Goal: Task Accomplishment & Management: Manage account settings

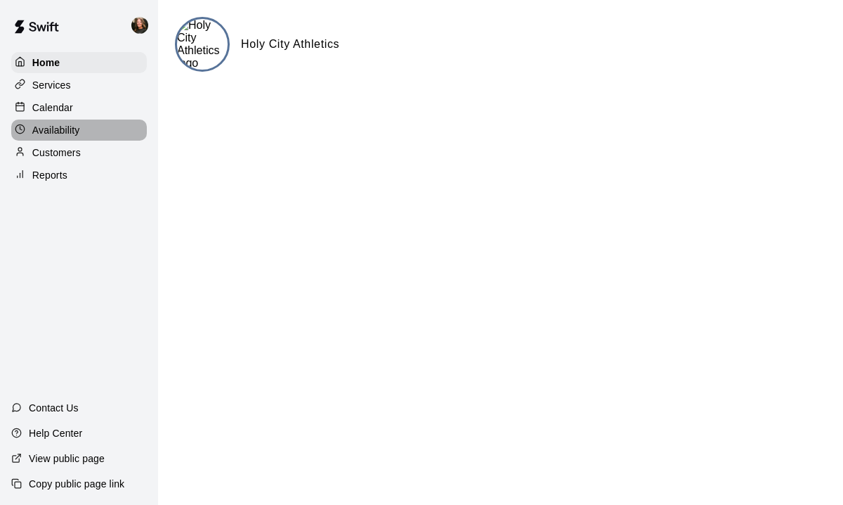
click at [66, 123] on p "Availability" at bounding box center [56, 130] width 48 height 14
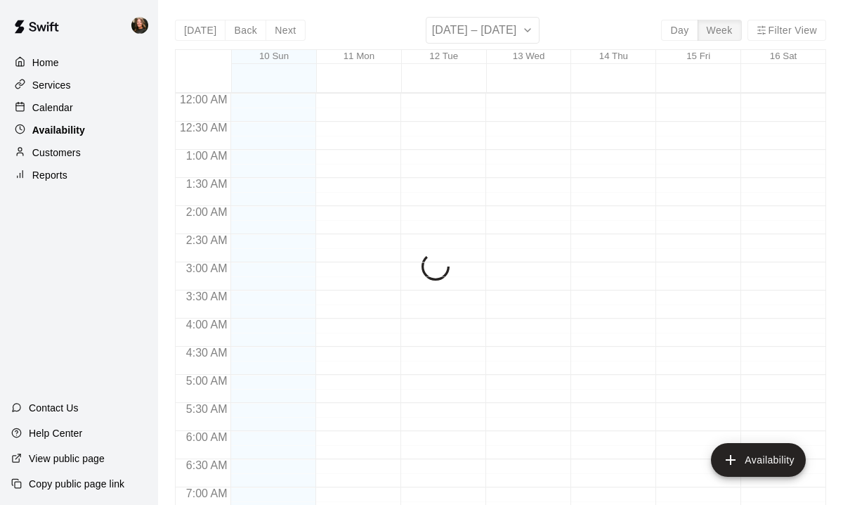
scroll to position [923, 0]
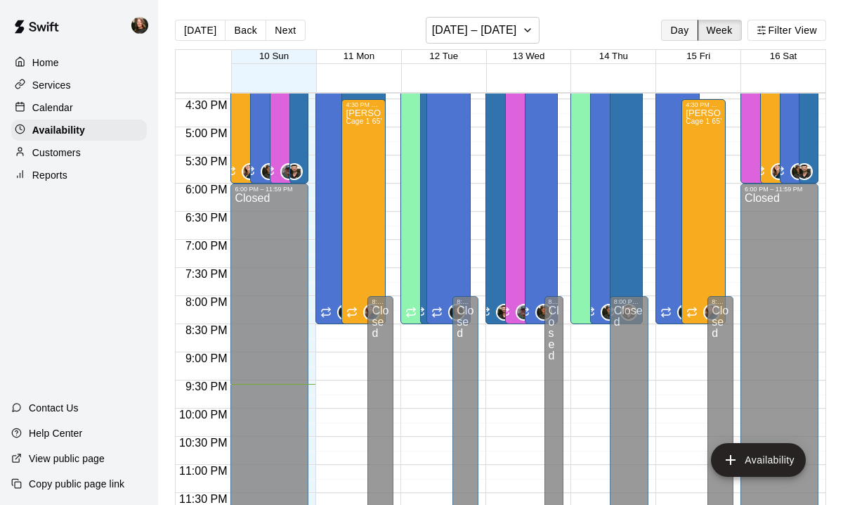
click at [684, 30] on button "Day" at bounding box center [679, 30] width 37 height 21
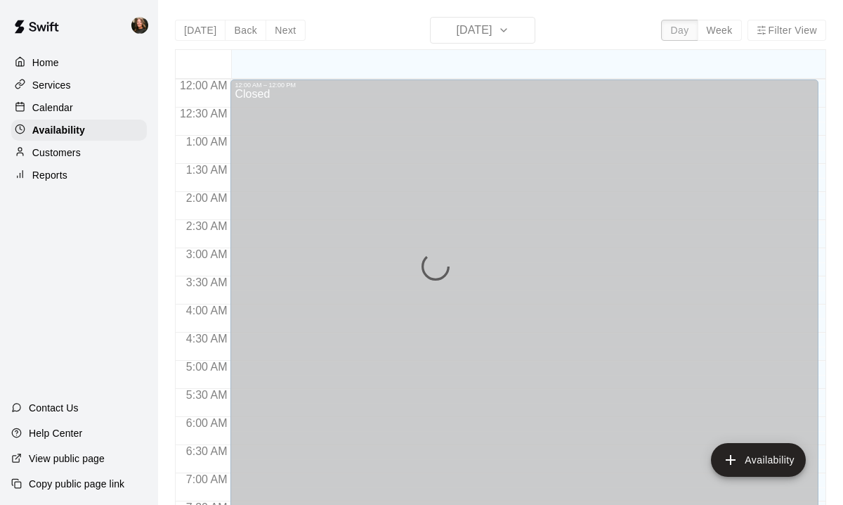
scroll to position [909, 0]
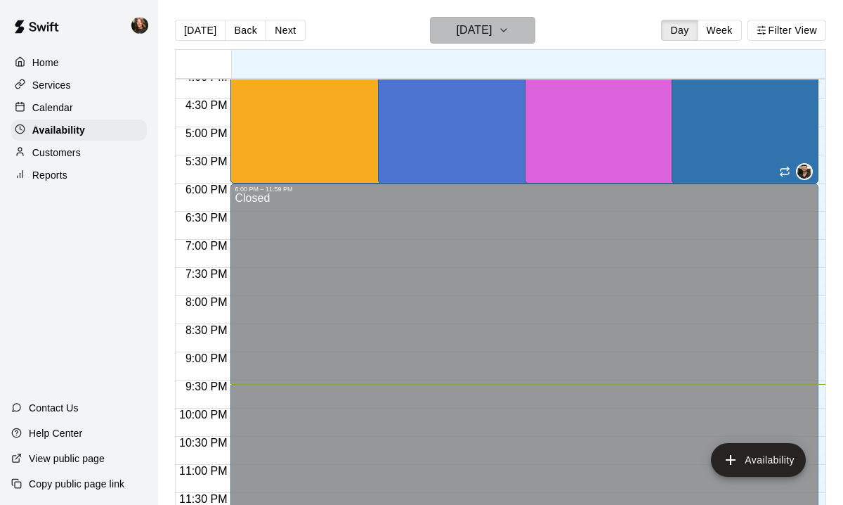
click at [507, 30] on icon "button" at bounding box center [504, 30] width 6 height 3
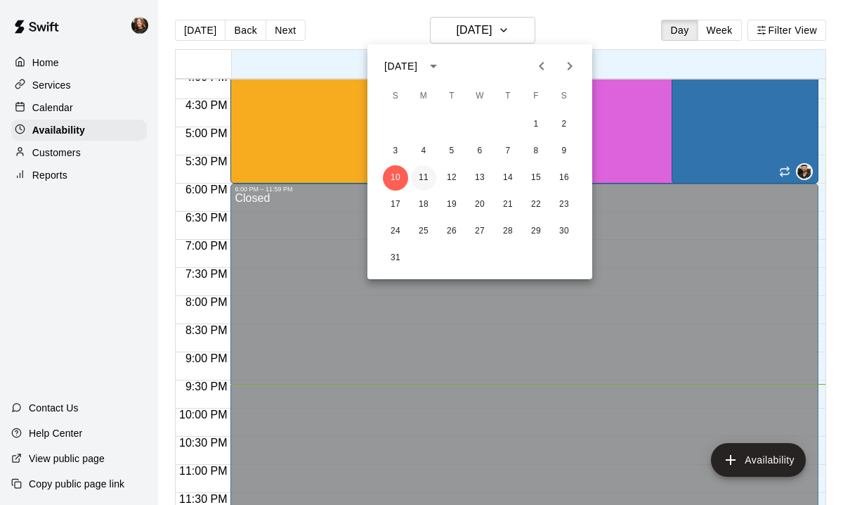
click at [425, 176] on button "11" at bounding box center [423, 177] width 25 height 25
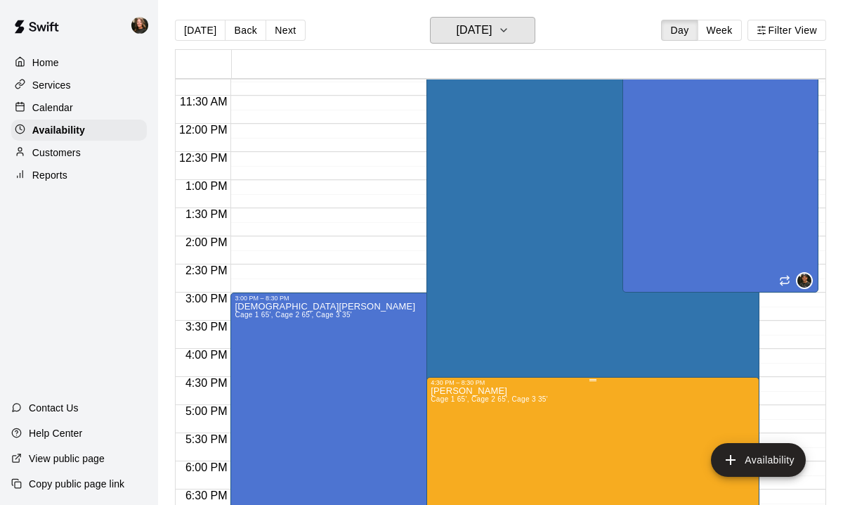
scroll to position [629, 0]
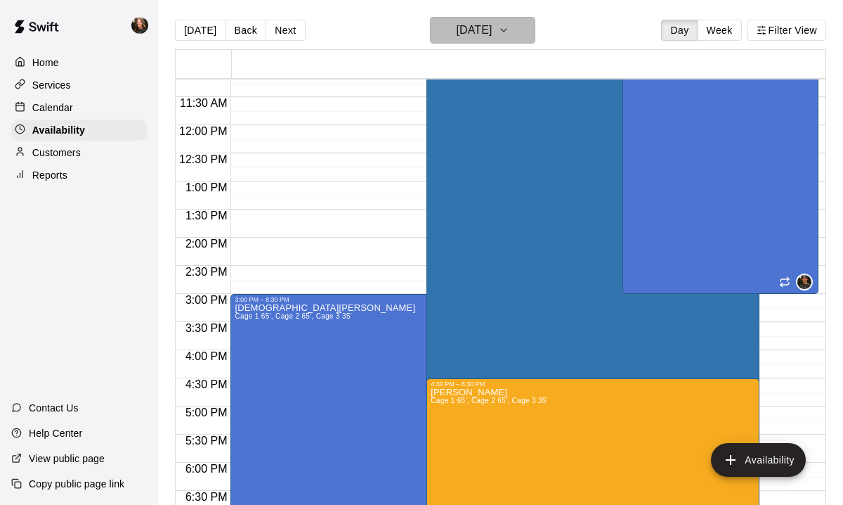
click at [509, 28] on icon "button" at bounding box center [503, 30] width 11 height 17
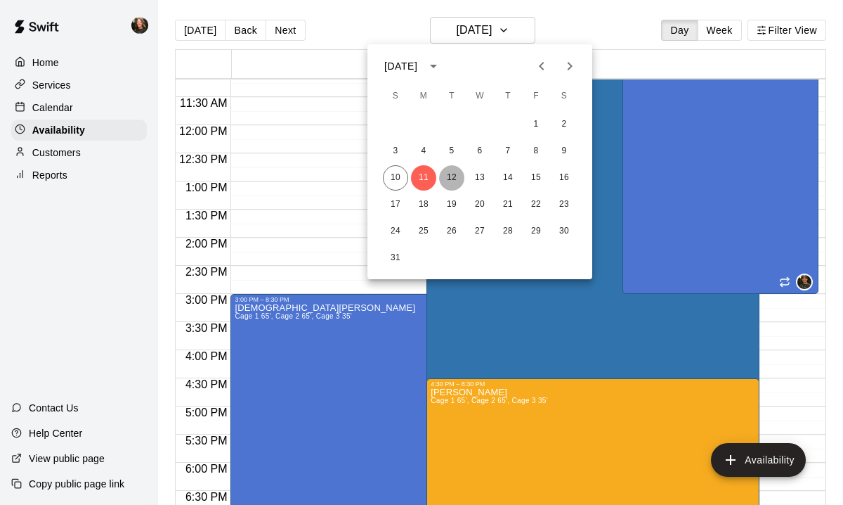
click at [449, 177] on button "12" at bounding box center [451, 177] width 25 height 25
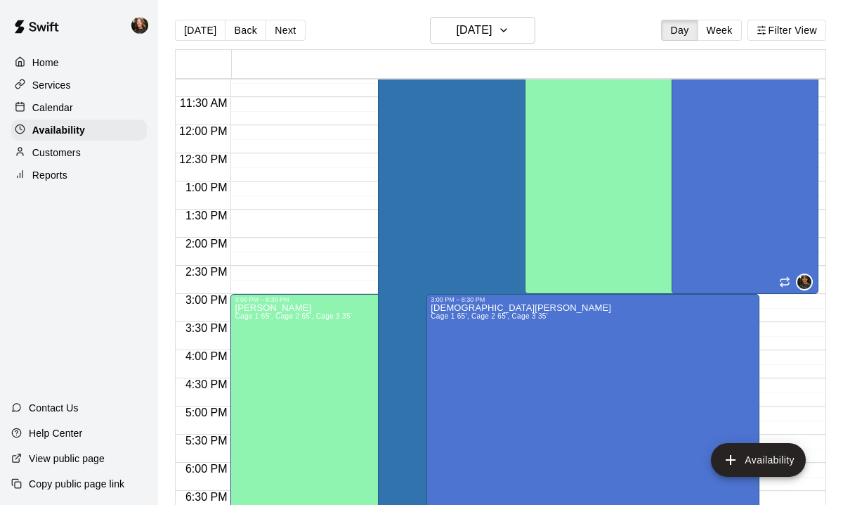
click at [521, 32] on div at bounding box center [421, 252] width 843 height 505
click at [507, 31] on icon "button" at bounding box center [504, 30] width 6 height 3
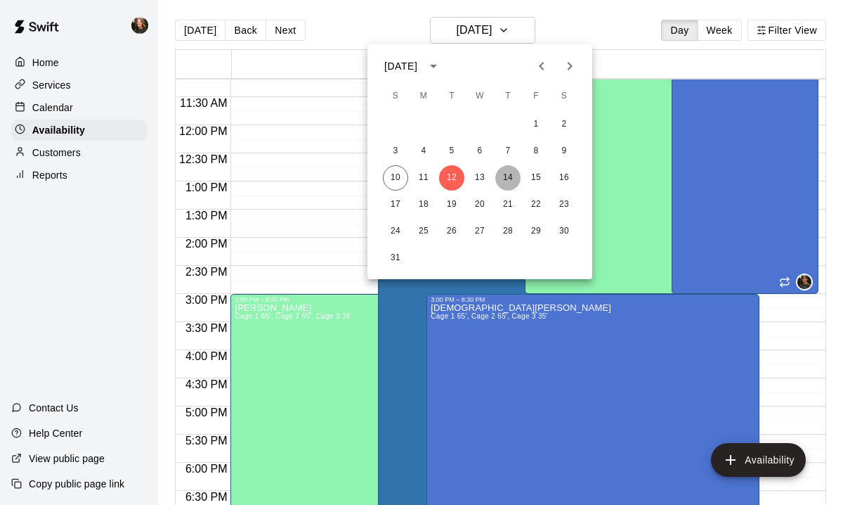
click at [509, 177] on button "14" at bounding box center [507, 177] width 25 height 25
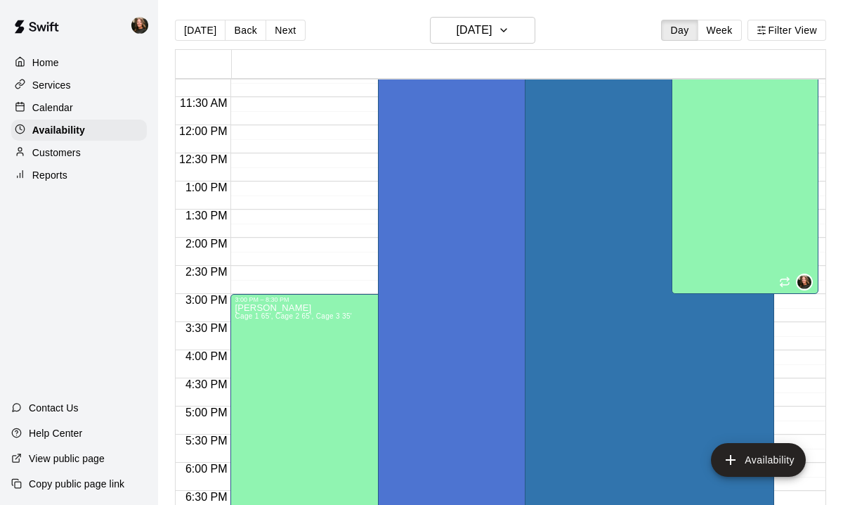
click at [252, 318] on icon "edit" at bounding box center [249, 318] width 17 height 17
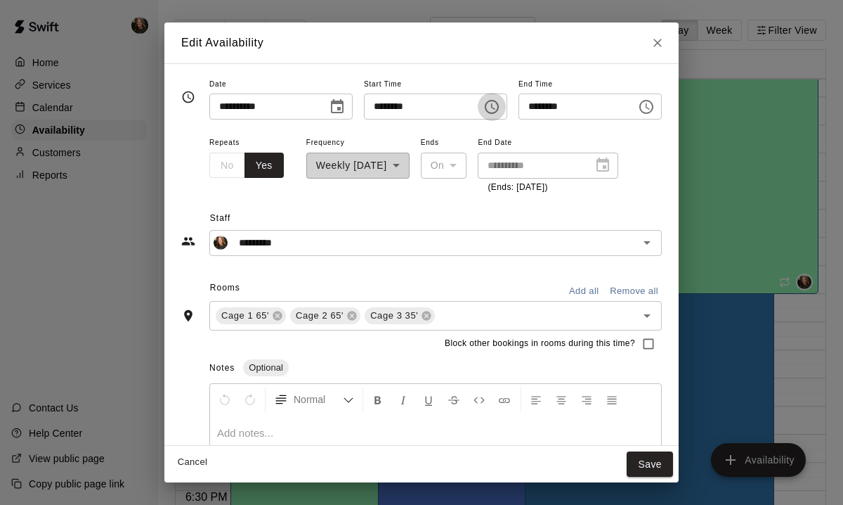
click at [494, 105] on icon "Choose time, selected time is 3:00 PM" at bounding box center [491, 106] width 17 height 17
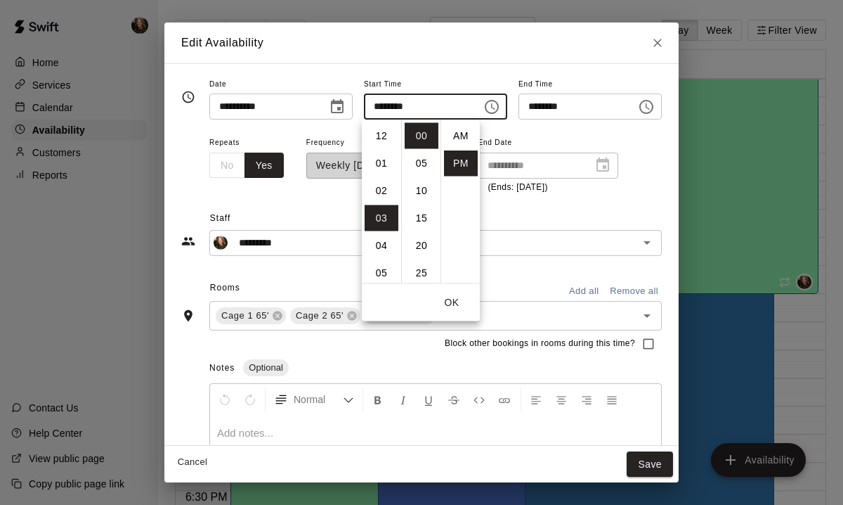
scroll to position [25, 0]
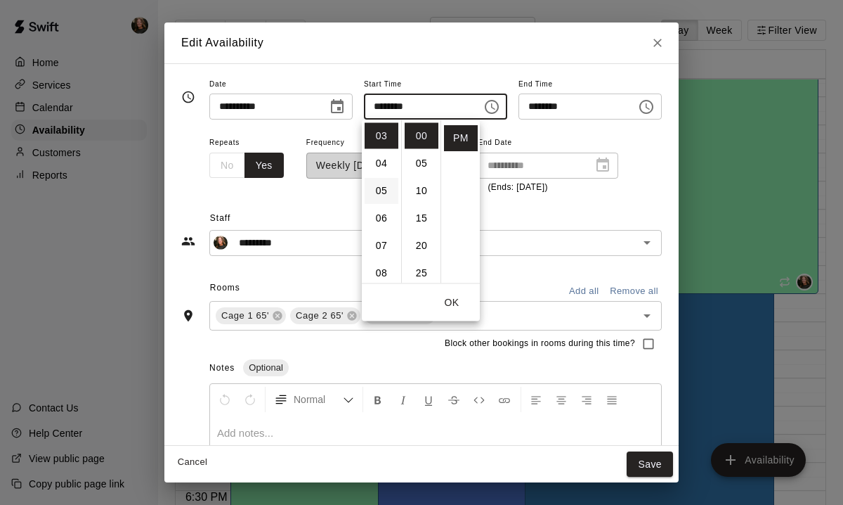
click at [384, 184] on li "05" at bounding box center [382, 191] width 34 height 26
type input "********"
click at [660, 464] on button "Save" at bounding box center [650, 464] width 46 height 26
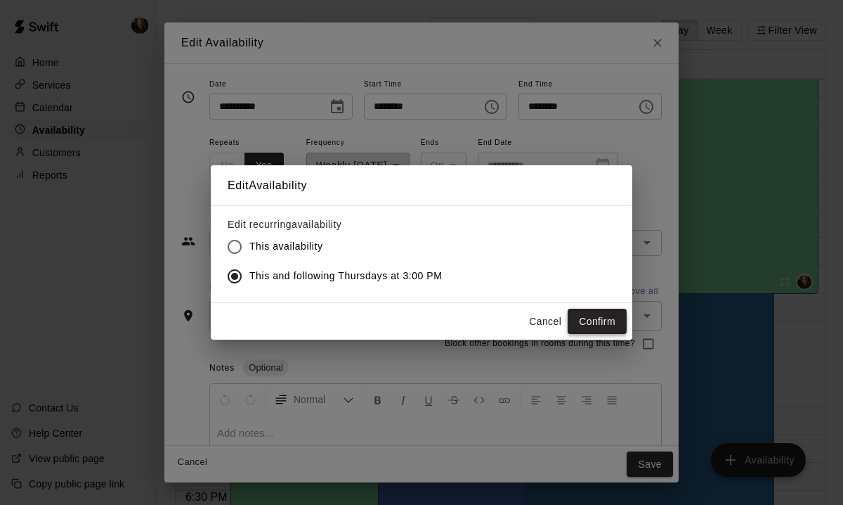
click at [600, 312] on button "Confirm" at bounding box center [597, 322] width 59 height 26
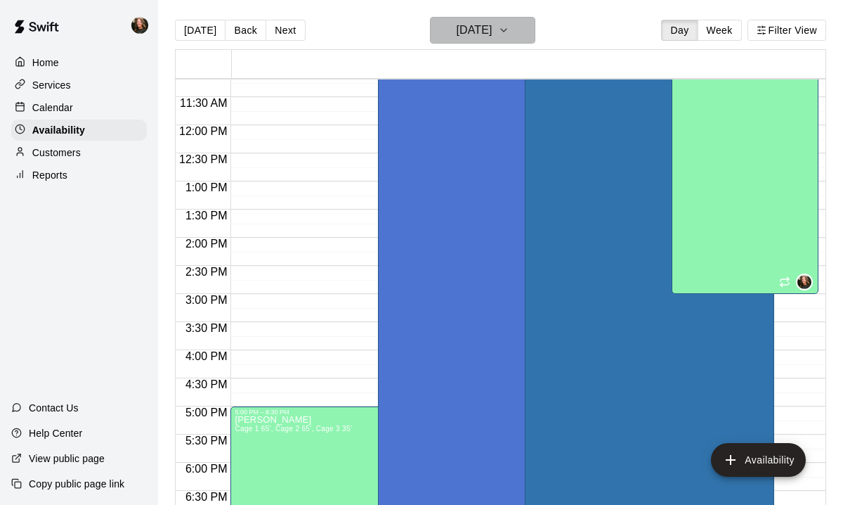
click at [509, 25] on icon "button" at bounding box center [503, 30] width 11 height 17
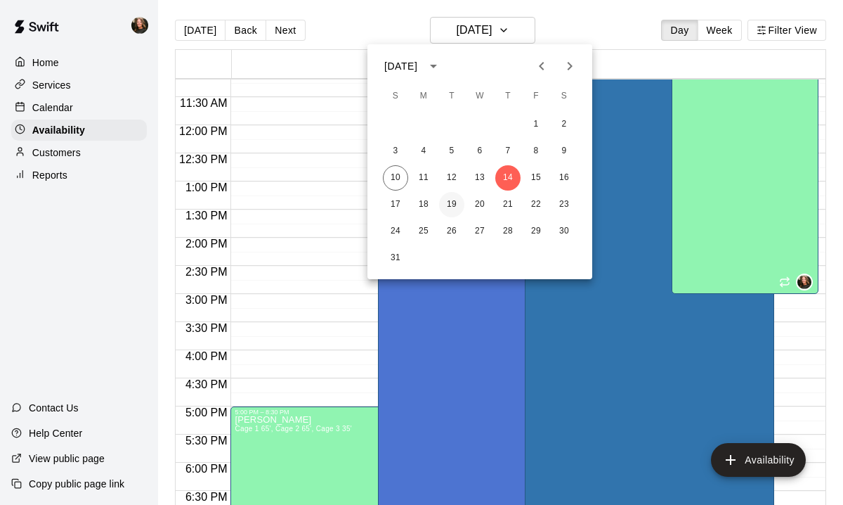
click at [456, 201] on button "19" at bounding box center [451, 204] width 25 height 25
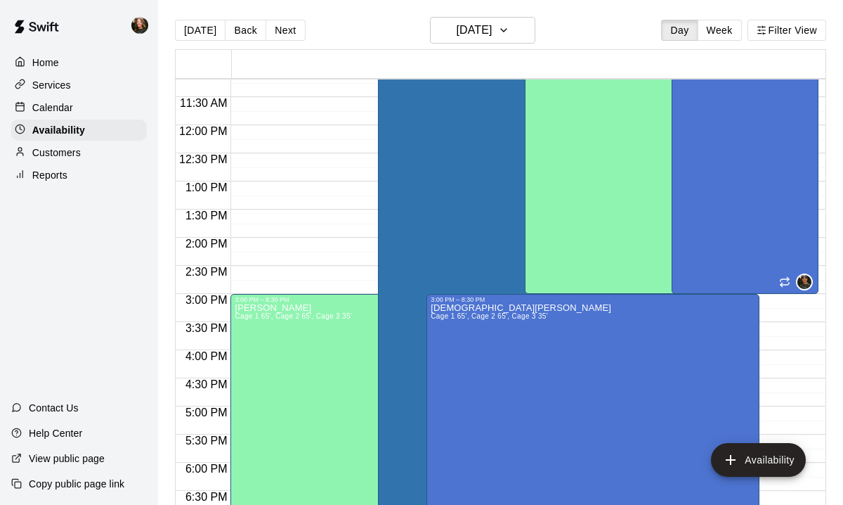
click at [253, 318] on icon "edit" at bounding box center [249, 318] width 17 height 17
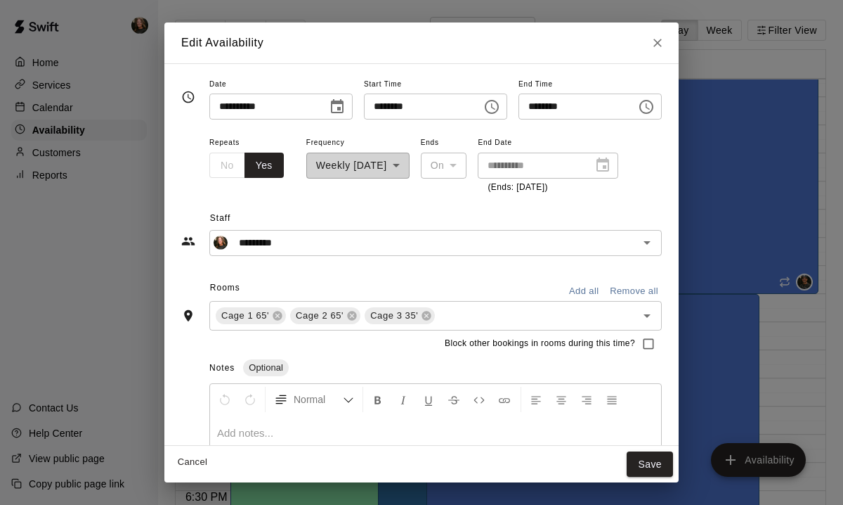
click at [496, 106] on icon "Choose time, selected time is 3:00 PM" at bounding box center [491, 106] width 17 height 17
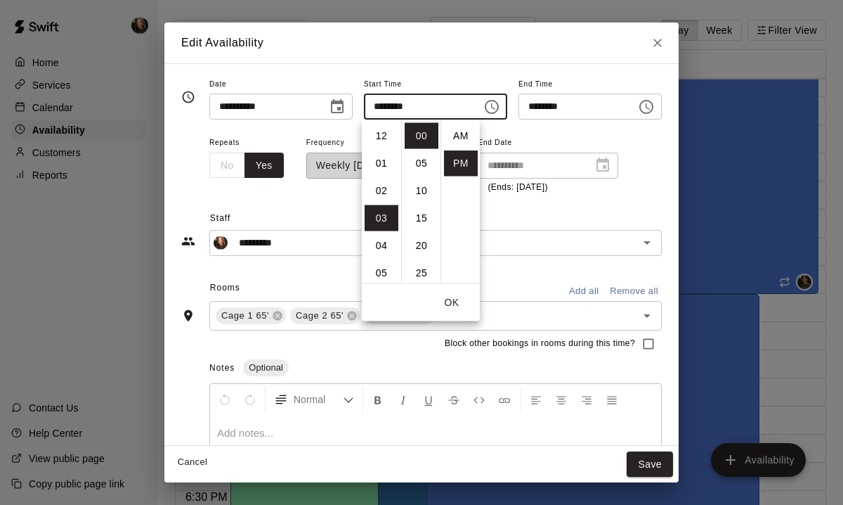
scroll to position [25, 0]
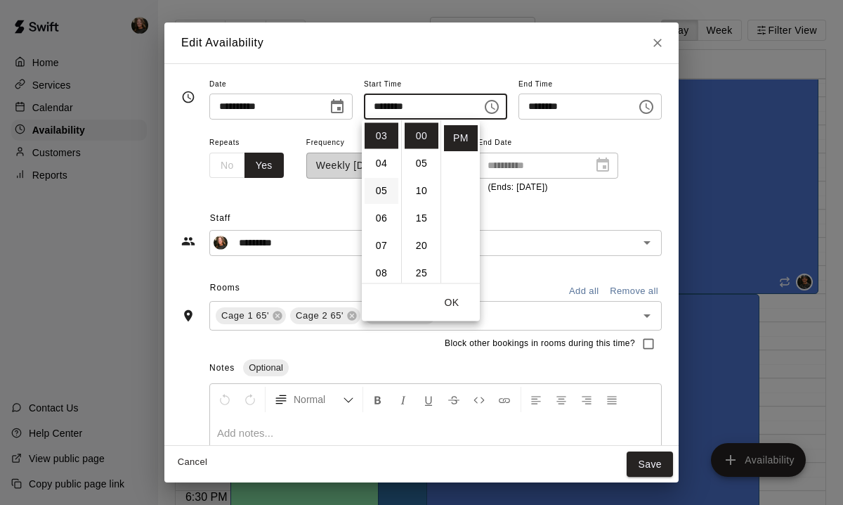
click at [384, 192] on li "05" at bounding box center [382, 191] width 34 height 26
type input "********"
click at [450, 299] on button "OK" at bounding box center [451, 303] width 45 height 26
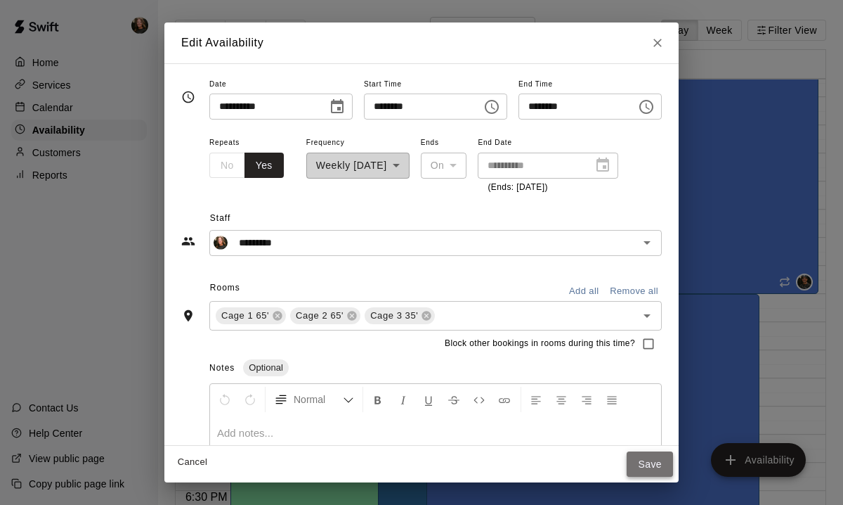
click at [649, 467] on button "Save" at bounding box center [650, 464] width 46 height 26
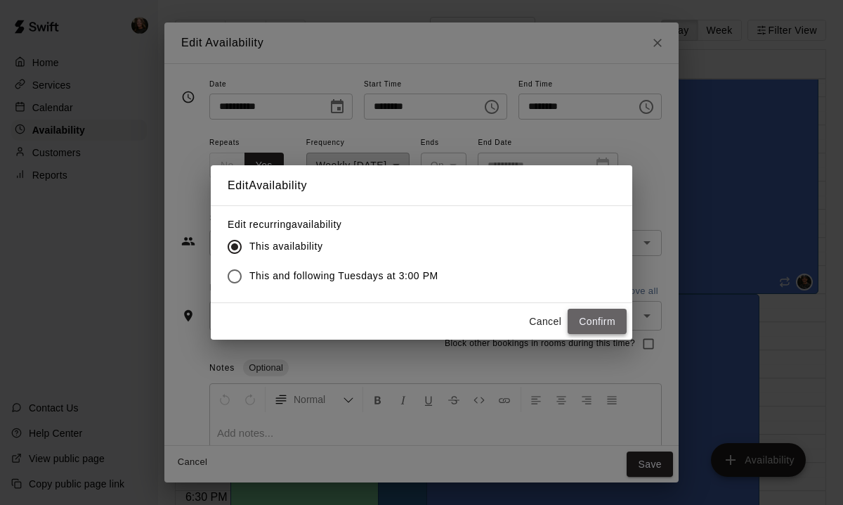
click at [592, 320] on button "Confirm" at bounding box center [597, 322] width 59 height 26
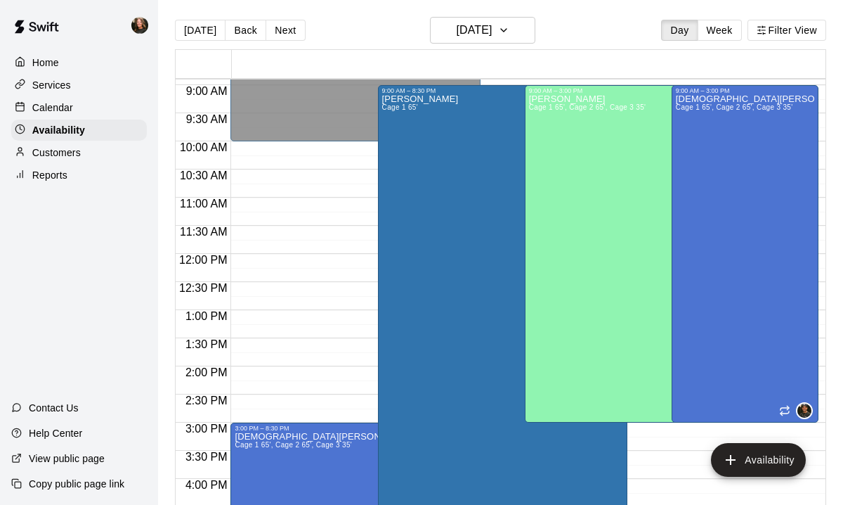
scroll to position [504, 0]
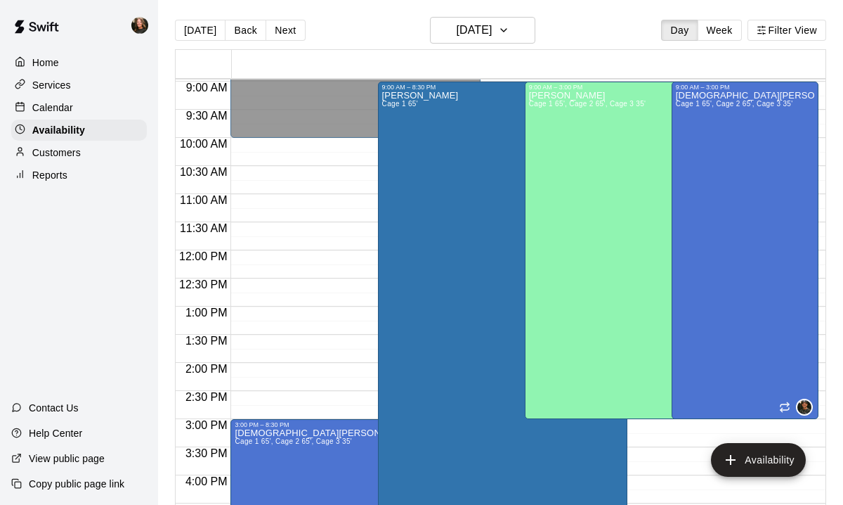
click at [56, 105] on p "Calendar" at bounding box center [52, 107] width 41 height 14
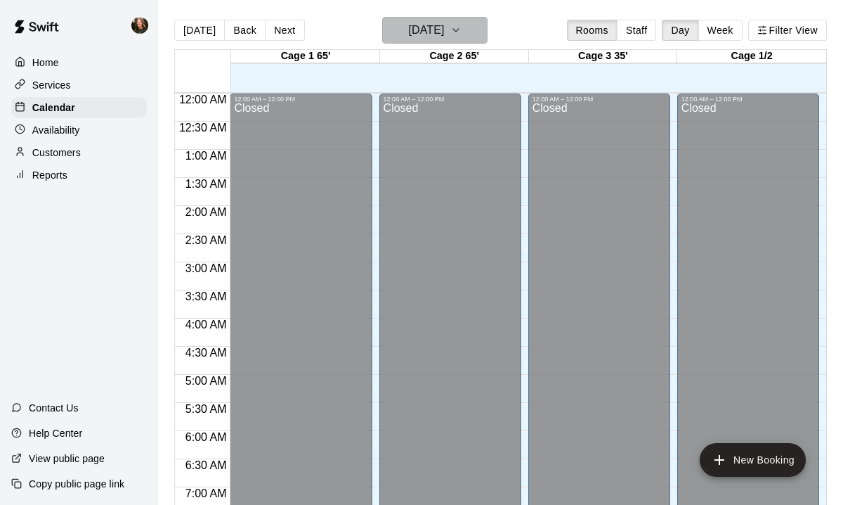
click at [462, 27] on icon "button" at bounding box center [455, 30] width 11 height 17
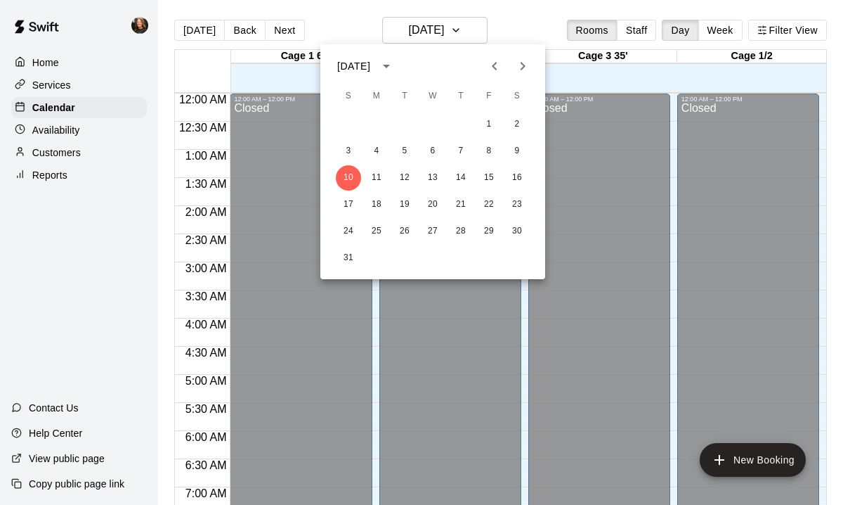
click at [586, 33] on div at bounding box center [421, 252] width 843 height 505
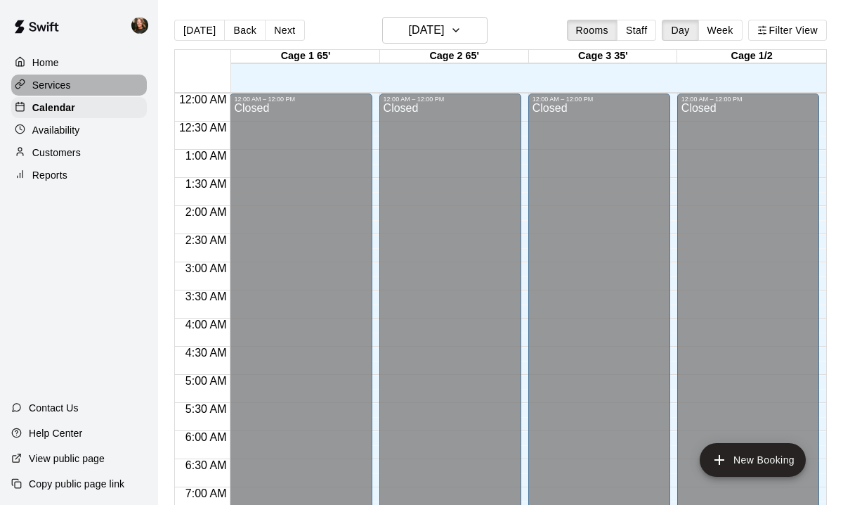
click at [58, 77] on div "Services" at bounding box center [79, 84] width 136 height 21
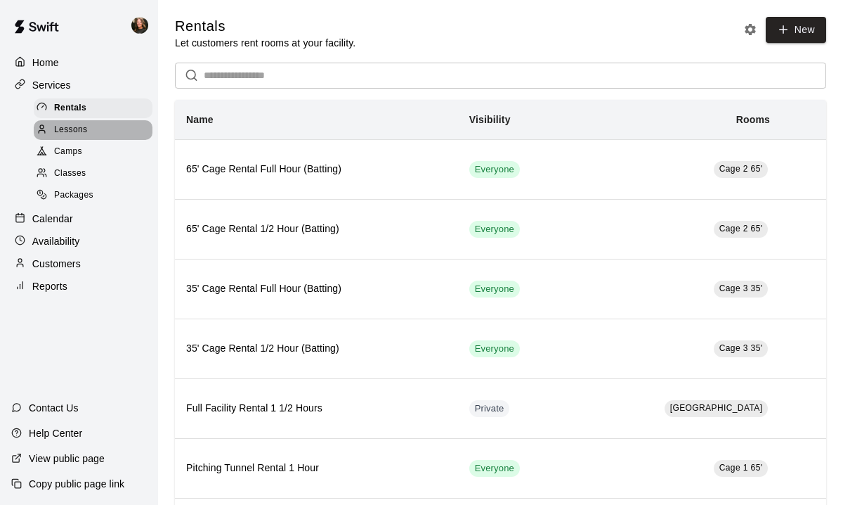
click at [71, 129] on span "Lessons" at bounding box center [71, 130] width 34 height 14
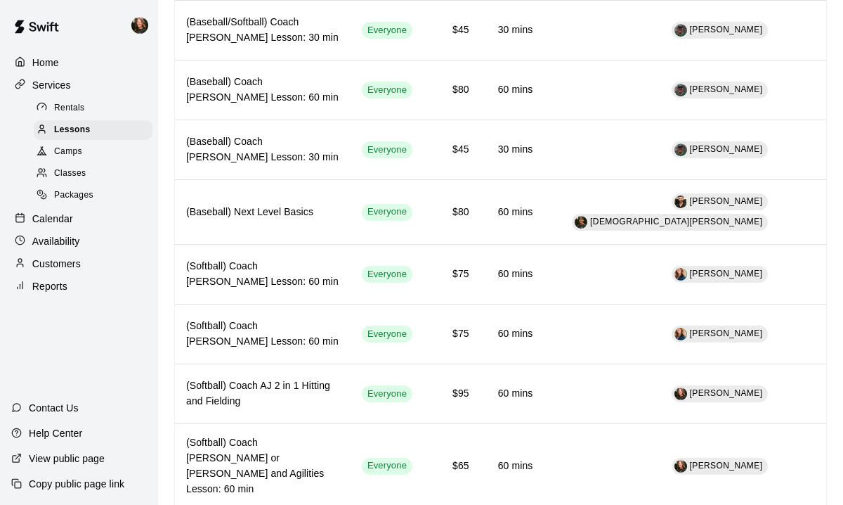
scroll to position [651, 0]
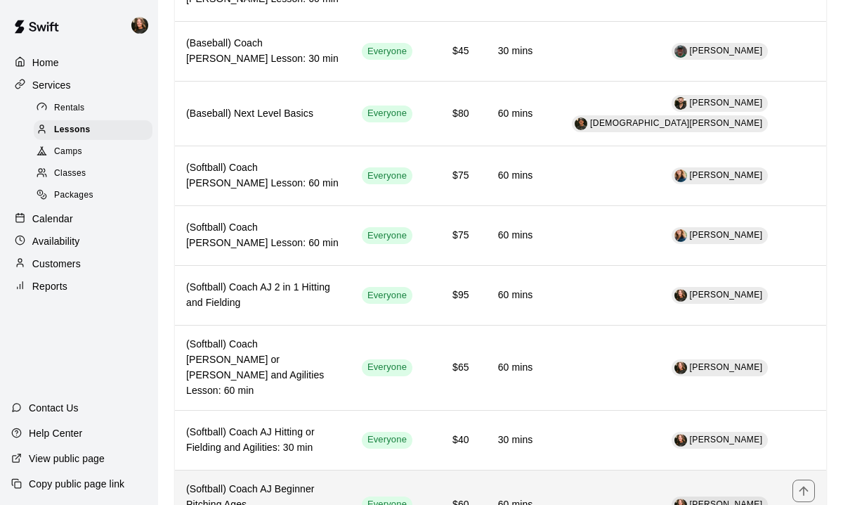
click at [632, 469] on td "[PERSON_NAME]" at bounding box center [663, 503] width 238 height 69
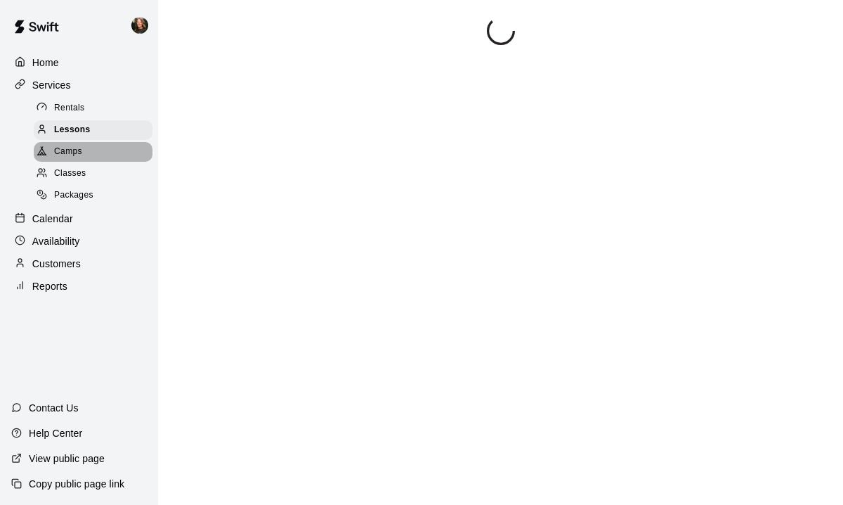
click at [65, 150] on span "Camps" at bounding box center [68, 152] width 28 height 14
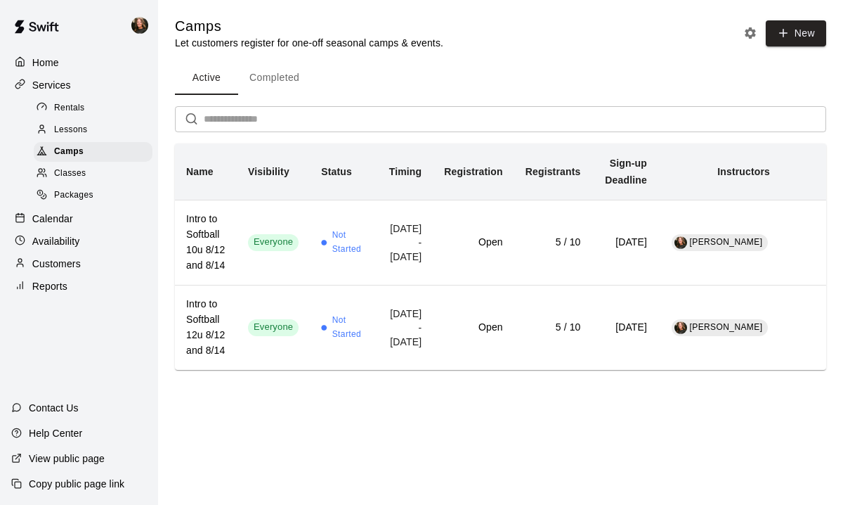
click at [51, 62] on p "Home" at bounding box center [45, 63] width 27 height 14
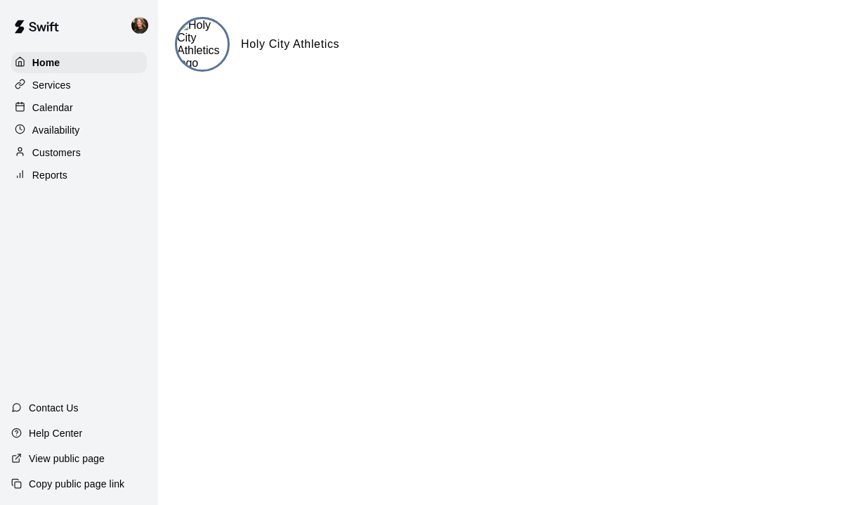
click at [50, 81] on p "Services" at bounding box center [51, 85] width 39 height 14
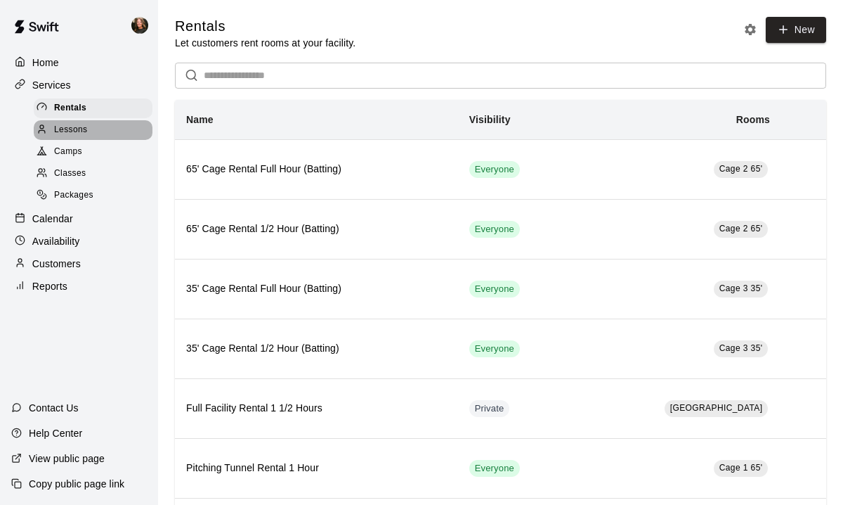
click at [67, 125] on span "Lessons" at bounding box center [71, 130] width 34 height 14
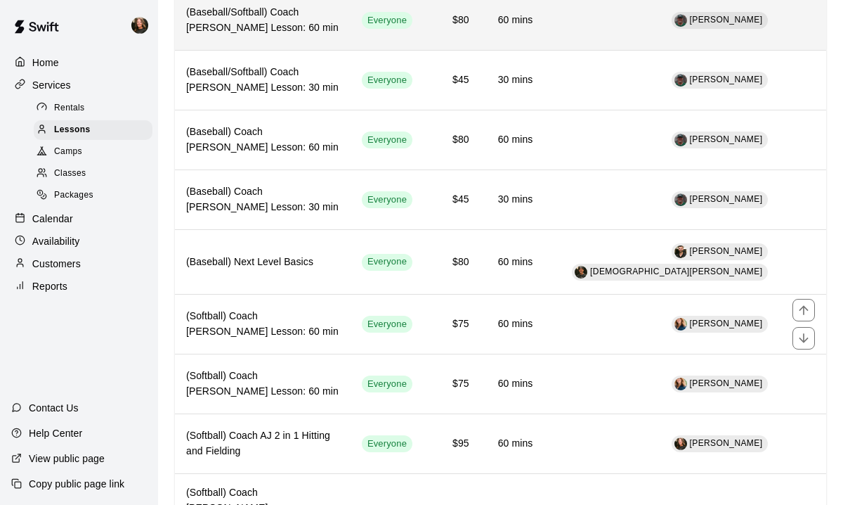
scroll to position [510, 0]
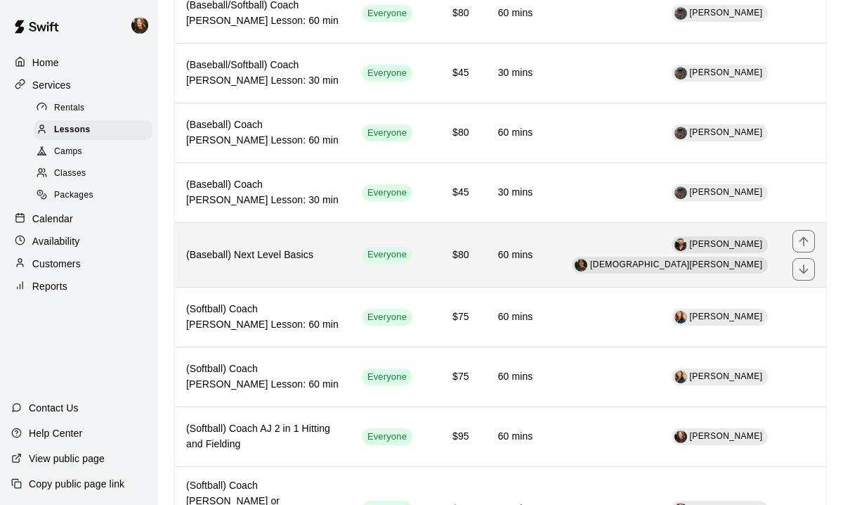
click at [481, 240] on td "$80" at bounding box center [452, 255] width 57 height 64
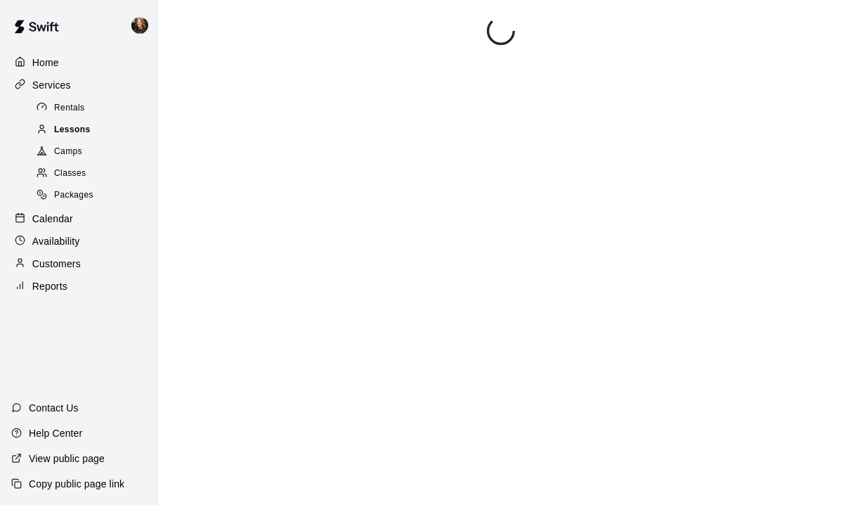
click at [72, 135] on span "Lessons" at bounding box center [72, 130] width 37 height 14
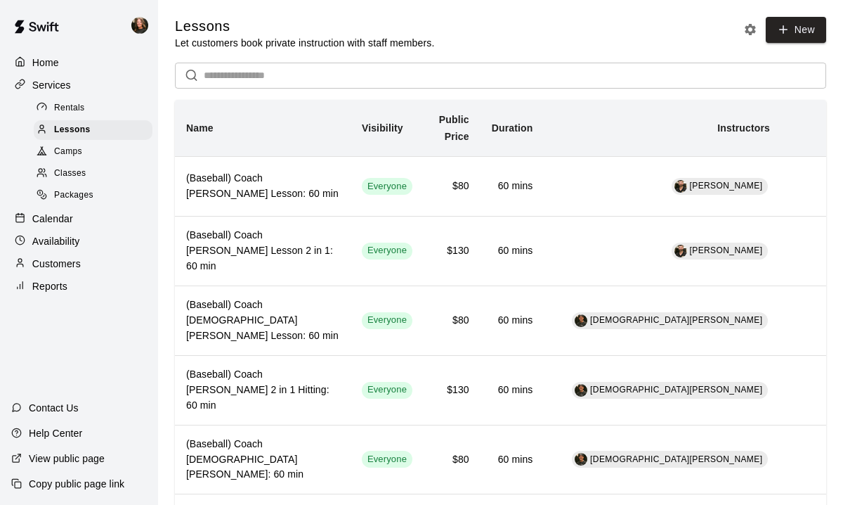
click at [70, 152] on span "Camps" at bounding box center [68, 152] width 28 height 14
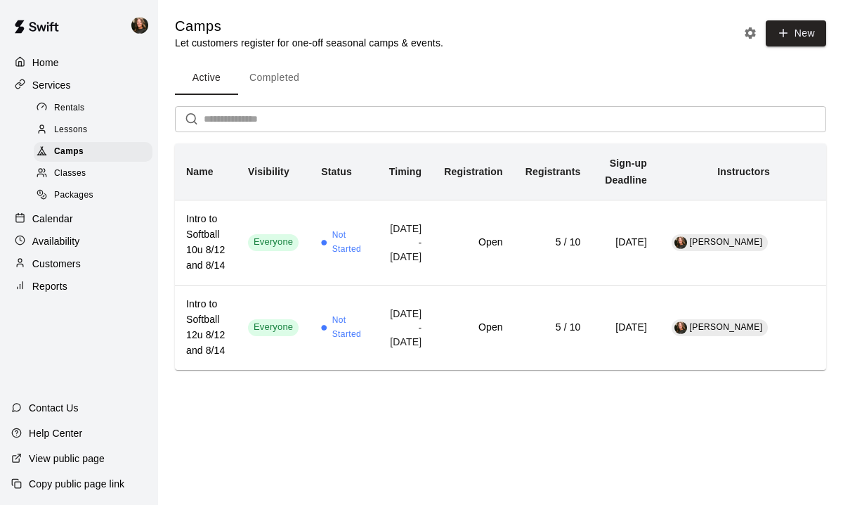
click at [74, 171] on span "Classes" at bounding box center [70, 174] width 32 height 14
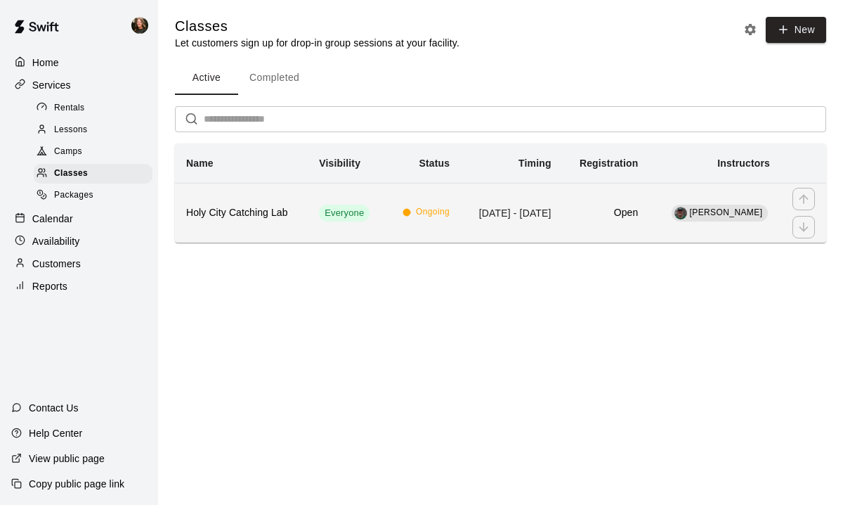
click at [245, 214] on h6 "Holy City Catching Lab" at bounding box center [241, 212] width 110 height 15
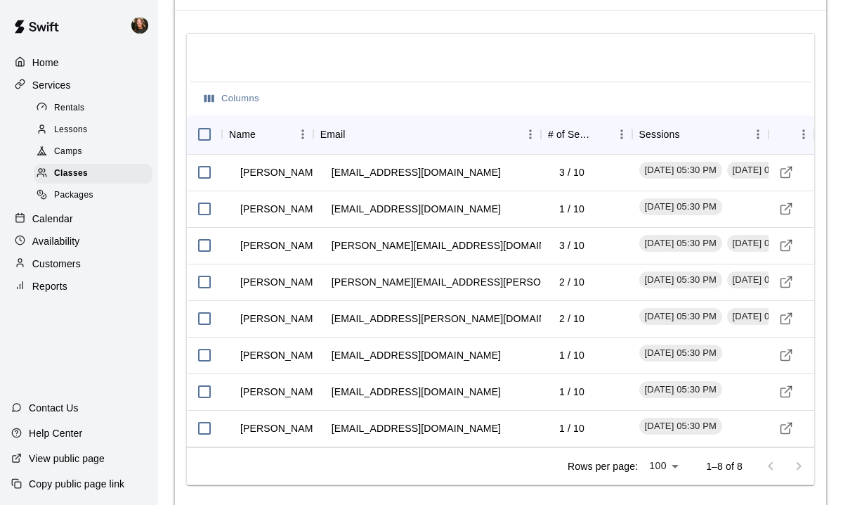
scroll to position [1330, 0]
